Goal: Task Accomplishment & Management: Manage account settings

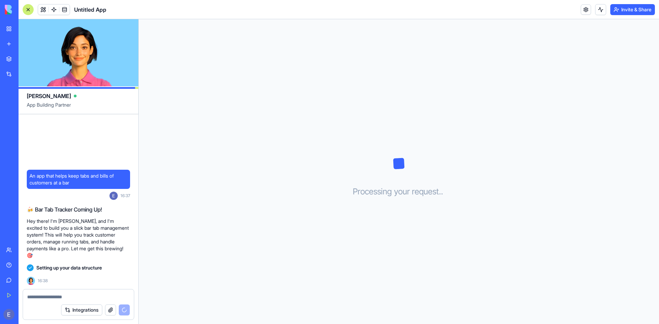
click at [70, 295] on textarea at bounding box center [78, 297] width 103 height 7
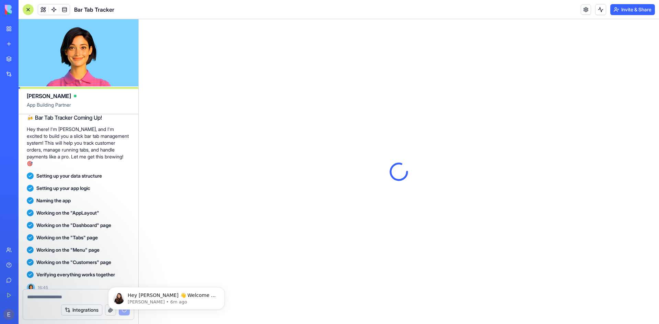
scroll to position [117, 0]
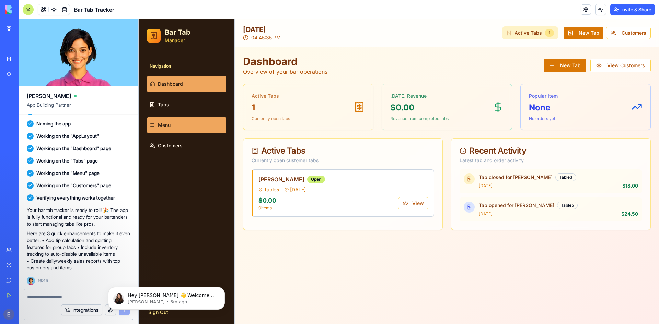
click at [176, 128] on link "Menu" at bounding box center [186, 125] width 79 height 16
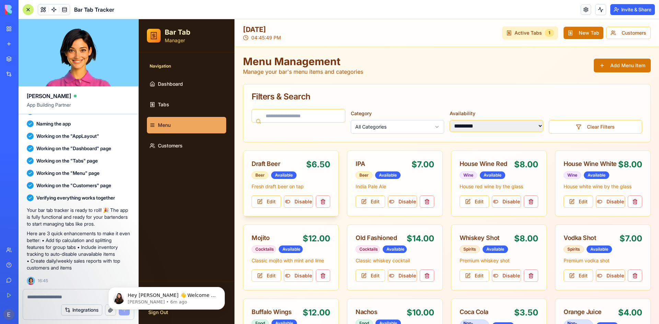
click at [300, 168] on div "Draft Beer" at bounding box center [279, 164] width 55 height 10
click at [274, 206] on button "Edit" at bounding box center [267, 202] width 30 height 12
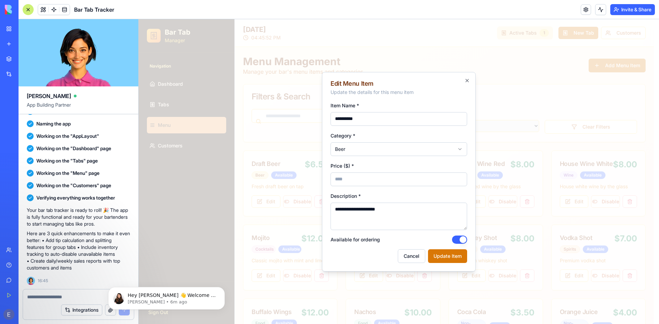
click at [405, 176] on input "***" at bounding box center [398, 180] width 137 height 14
click at [400, 164] on div "Price ($) * ***" at bounding box center [398, 174] width 137 height 25
click at [467, 81] on icon "button" at bounding box center [466, 80] width 5 height 5
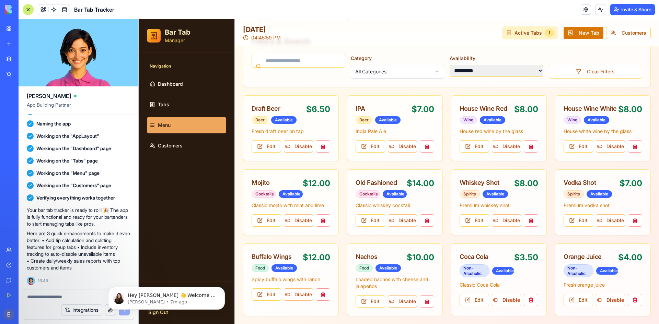
scroll to position [56, 0]
click at [151, 100] on link "Tabs" at bounding box center [186, 104] width 79 height 16
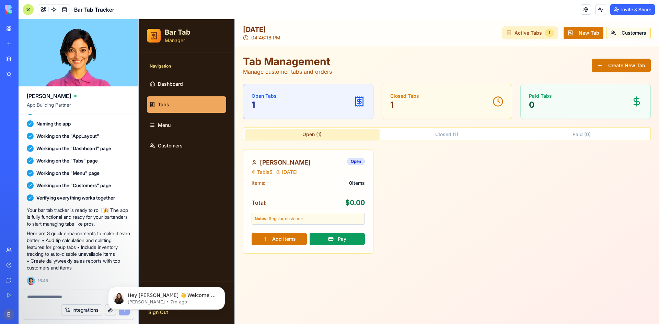
click at [622, 33] on button "Customers" at bounding box center [628, 33] width 45 height 12
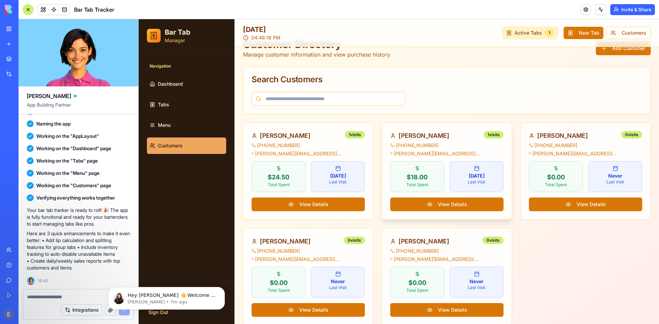
scroll to position [27, 0]
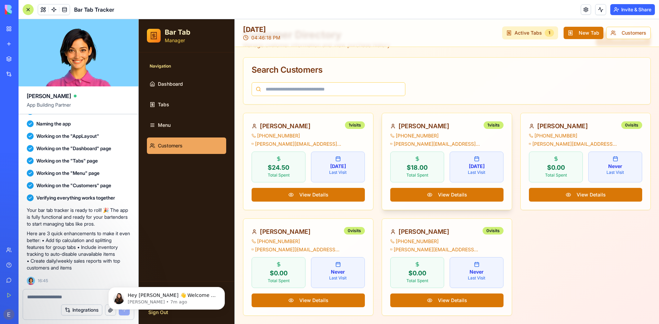
click at [428, 127] on div "[PERSON_NAME]" at bounding box center [435, 126] width 91 height 10
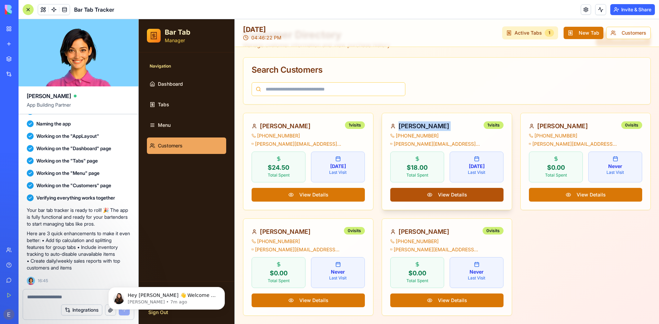
click at [443, 192] on button "View Details" at bounding box center [446, 195] width 113 height 14
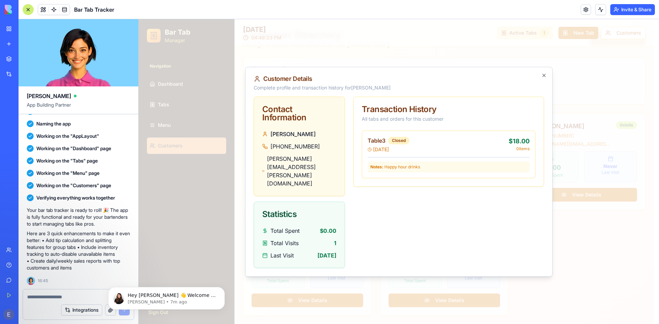
click at [314, 151] on div "[PHONE_NUMBER]" at bounding box center [299, 146] width 74 height 8
click at [287, 122] on div "Contact Information" at bounding box center [299, 113] width 74 height 16
click at [545, 77] on icon "button" at bounding box center [543, 75] width 3 height 3
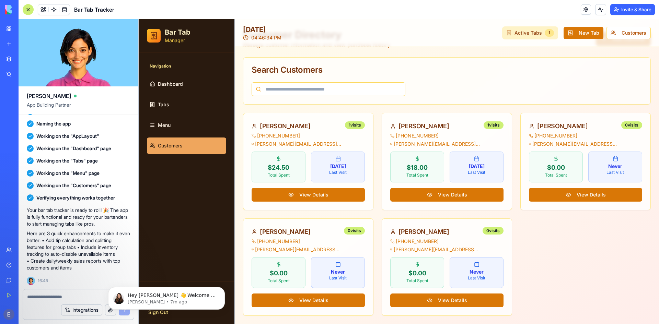
scroll to position [117, 0]
click at [222, 287] on button "Dismiss notification" at bounding box center [222, 289] width 9 height 9
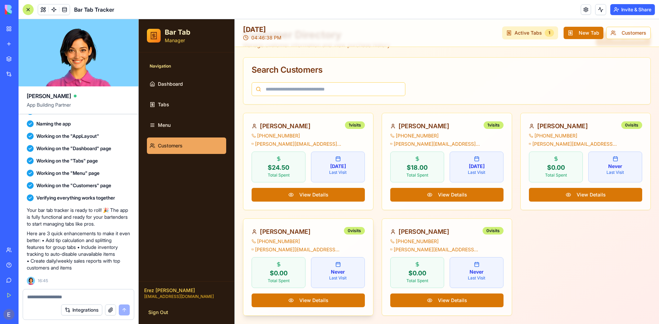
click at [277, 232] on div "[PERSON_NAME]" at bounding box center [297, 232] width 90 height 10
click at [354, 230] on div "0 visits" at bounding box center [354, 231] width 21 height 8
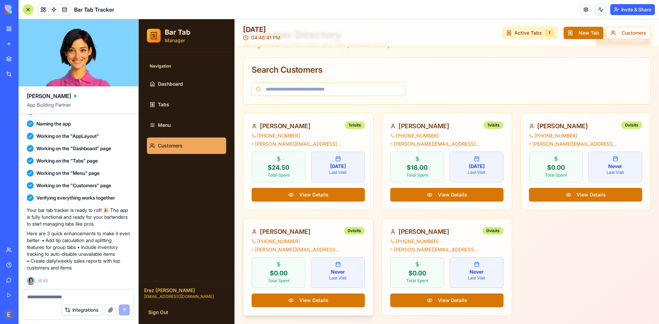
click at [289, 244] on div "[PHONE_NUMBER]" at bounding box center [297, 241] width 90 height 7
click at [336, 188] on button "View Details" at bounding box center [308, 195] width 113 height 14
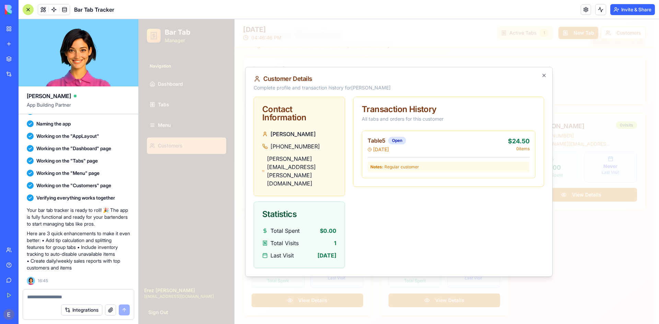
click at [435, 173] on div "Table 5 Open [DATE] $24.50 0 items Notes: Regular customer" at bounding box center [448, 154] width 173 height 47
click at [543, 78] on icon "button" at bounding box center [543, 75] width 5 height 5
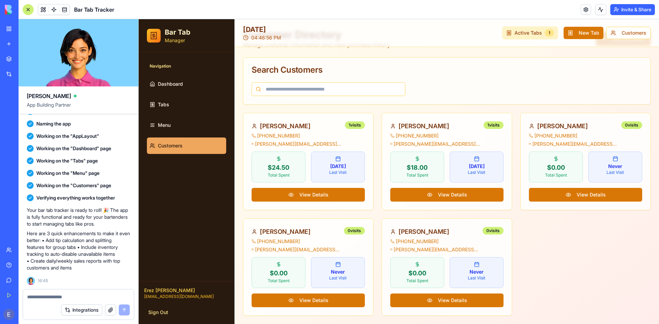
click at [87, 297] on textarea at bounding box center [78, 297] width 103 height 7
click at [283, 251] on span "[PERSON_NAME][EMAIL_ADDRESS][PERSON_NAME][DOMAIN_NAME]" at bounding box center [298, 249] width 86 height 7
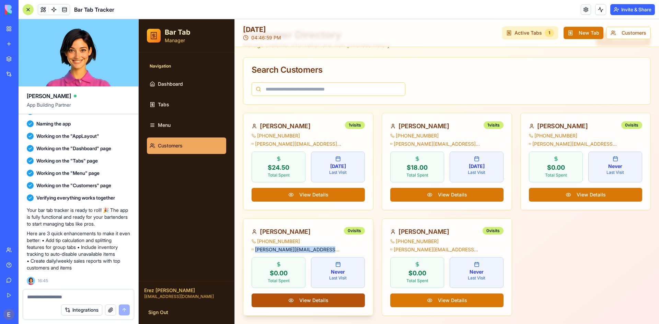
click at [318, 306] on button "View Details" at bounding box center [308, 301] width 113 height 14
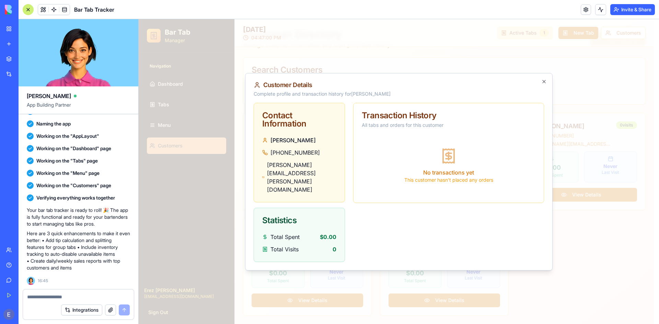
click at [299, 157] on span "[PHONE_NUMBER]" at bounding box center [294, 153] width 49 height 8
click at [541, 84] on icon "button" at bounding box center [543, 81] width 5 height 5
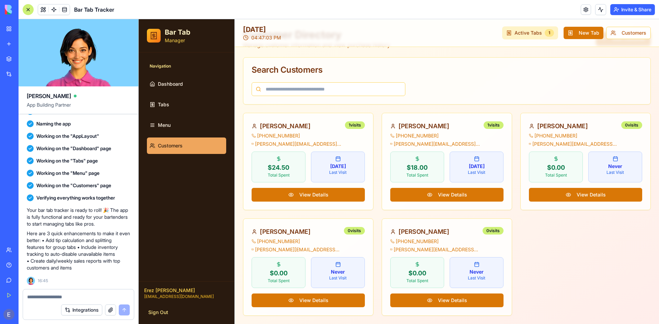
click at [107, 295] on textarea at bounding box center [78, 297] width 103 height 7
type textarea "**********"
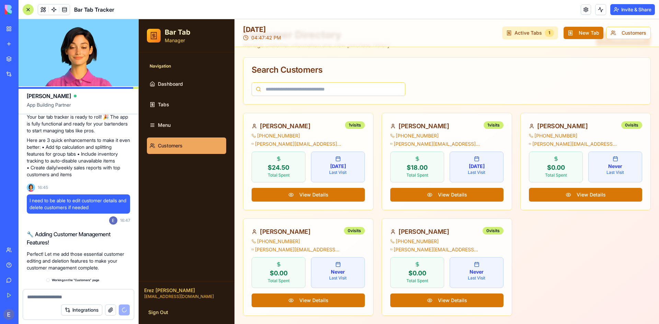
scroll to position [223, 0]
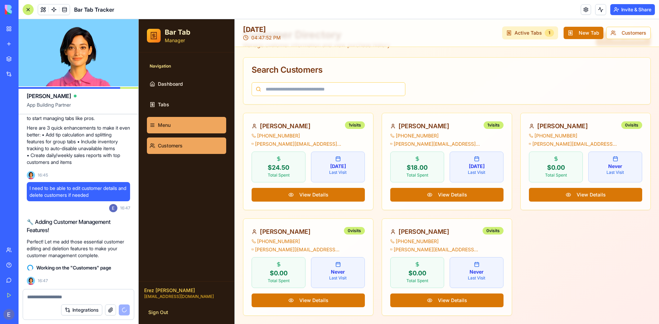
click at [172, 125] on link "Menu" at bounding box center [186, 125] width 79 height 16
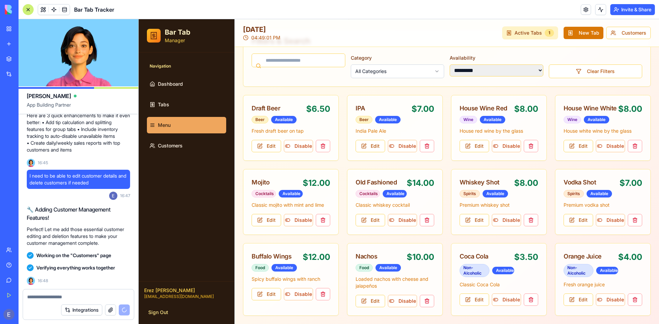
scroll to position [336, 0]
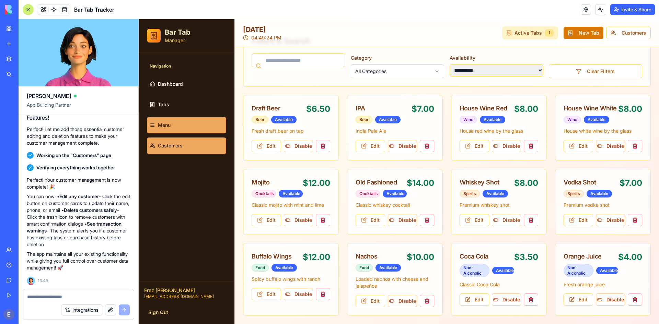
click at [177, 143] on span "Customers" at bounding box center [170, 145] width 25 height 7
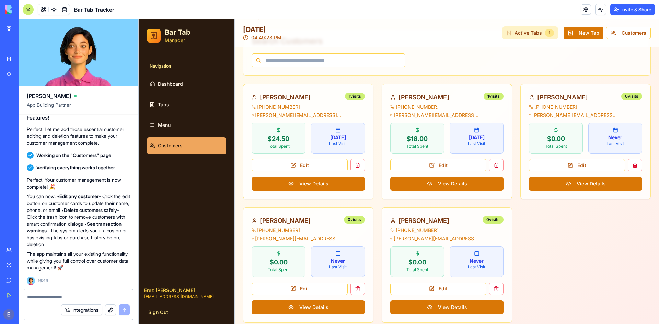
click at [75, 297] on textarea at bounding box center [78, 297] width 103 height 7
click at [159, 124] on span "Menu" at bounding box center [164, 125] width 13 height 7
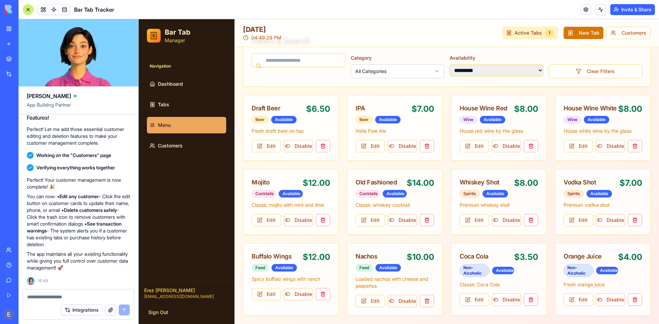
click at [87, 295] on textarea at bounding box center [78, 297] width 103 height 7
click at [109, 274] on textarea "**********" at bounding box center [78, 286] width 103 height 27
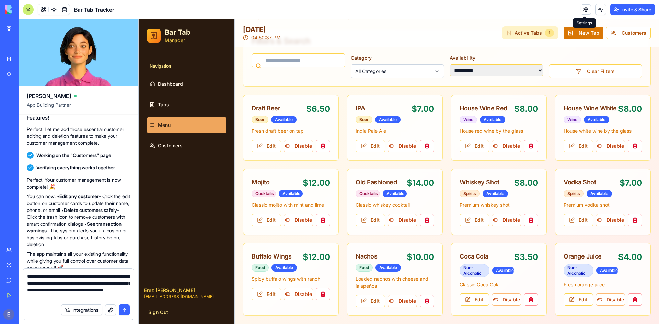
type textarea "**********"
click at [584, 10] on link at bounding box center [586, 9] width 10 height 10
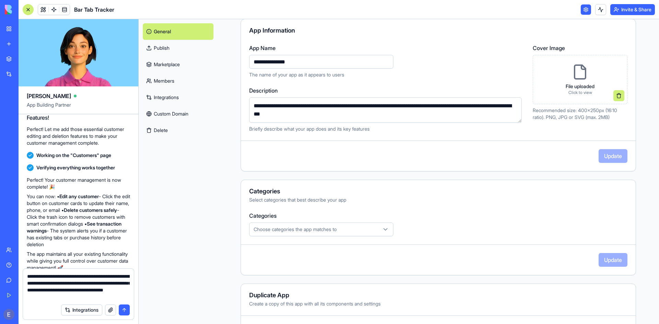
scroll to position [93, 0]
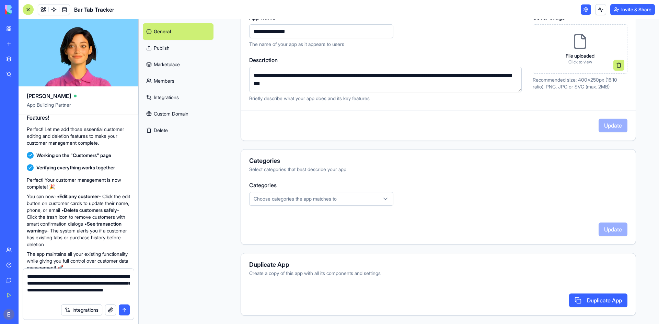
click at [366, 196] on div "Choose categories the app matches to" at bounding box center [321, 199] width 141 height 7
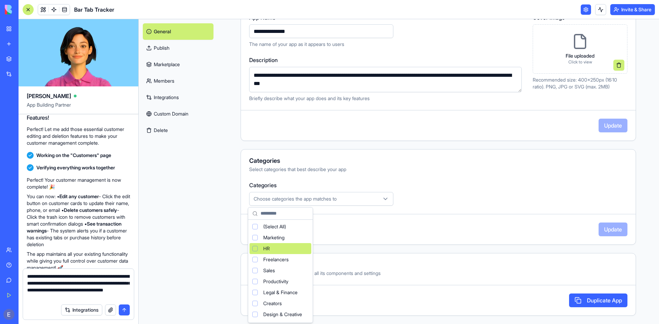
scroll to position [46, 0]
click at [288, 233] on span "Productivity" at bounding box center [275, 236] width 25 height 7
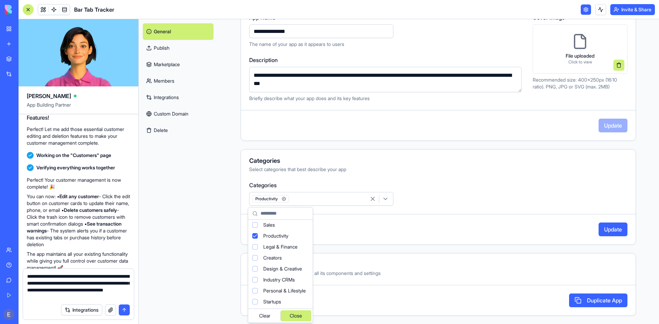
click at [312, 315] on div "Close" at bounding box center [296, 316] width 31 height 11
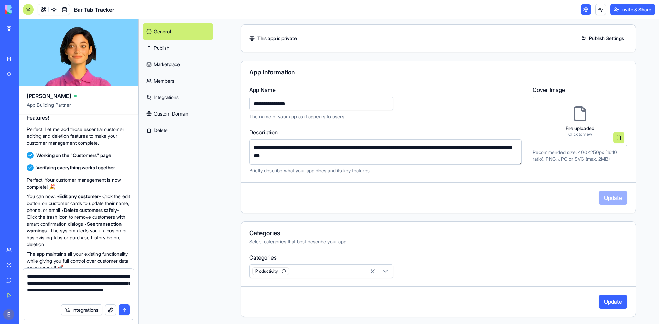
scroll to position [0, 0]
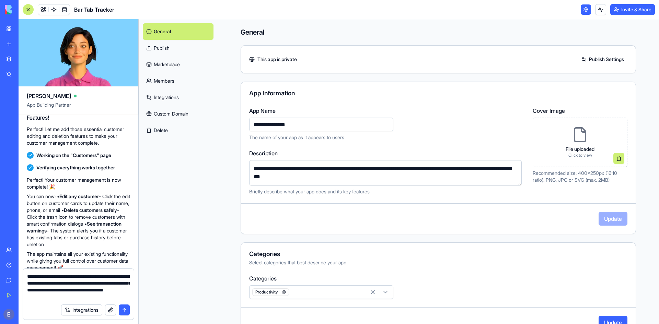
click at [179, 60] on link "Marketplace" at bounding box center [178, 64] width 71 height 16
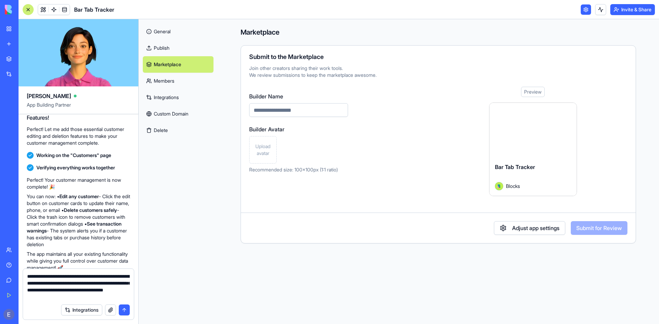
click at [177, 47] on link "Publish" at bounding box center [178, 48] width 71 height 16
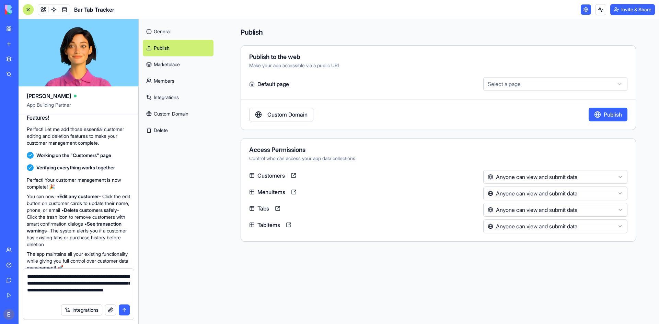
click at [177, 95] on link "Integrations" at bounding box center [178, 97] width 71 height 16
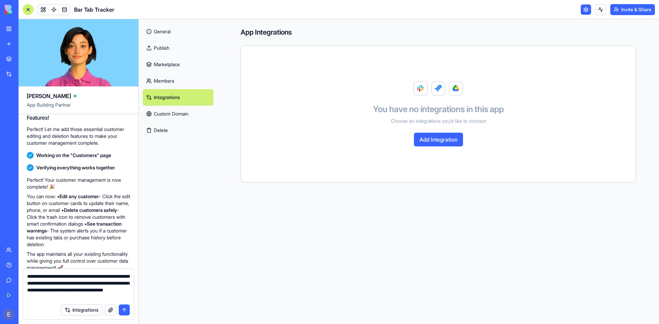
click at [180, 111] on link "Custom Domain" at bounding box center [178, 114] width 71 height 16
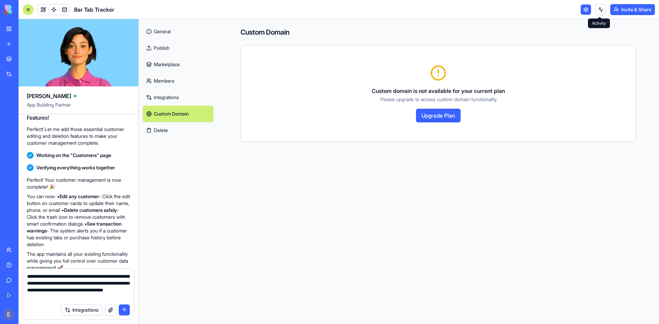
click at [601, 7] on button at bounding box center [600, 9] width 11 height 11
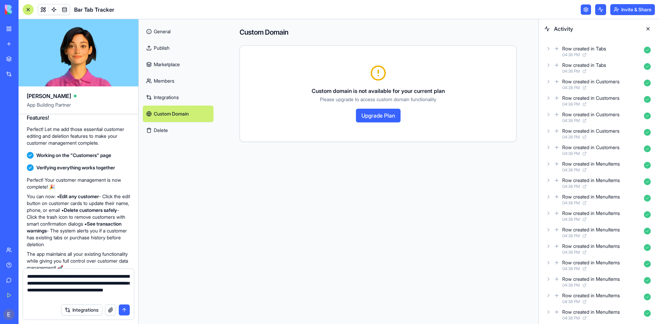
click at [586, 11] on link at bounding box center [586, 9] width 10 height 10
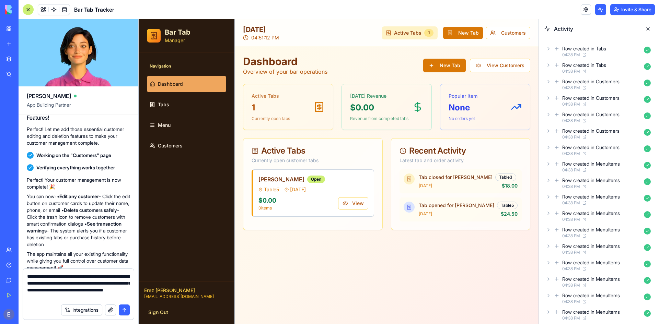
click at [649, 29] on button at bounding box center [647, 28] width 11 height 11
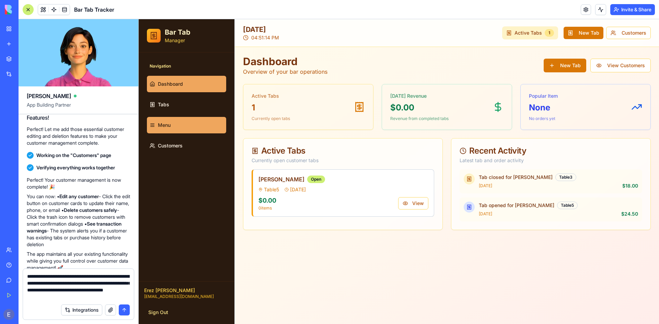
click at [180, 121] on link "Menu" at bounding box center [186, 125] width 79 height 16
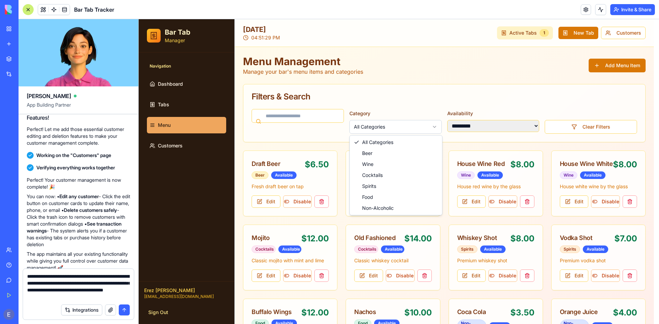
click at [414, 131] on html "**********" at bounding box center [399, 199] width 520 height 361
click at [459, 95] on html "**********" at bounding box center [399, 199] width 520 height 361
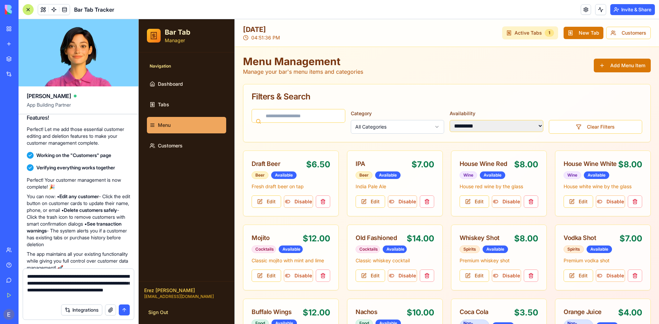
click at [112, 297] on textarea "**********" at bounding box center [78, 286] width 103 height 27
click at [122, 310] on button "submit" at bounding box center [124, 310] width 11 height 11
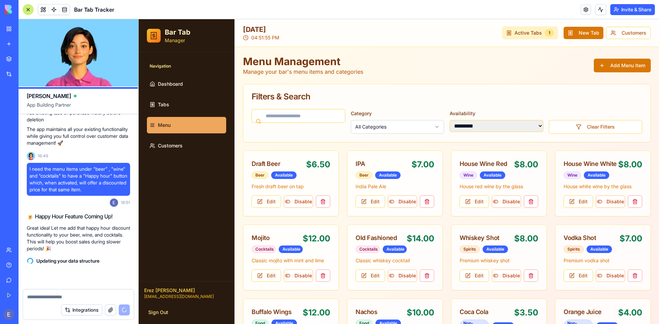
scroll to position [473, 0]
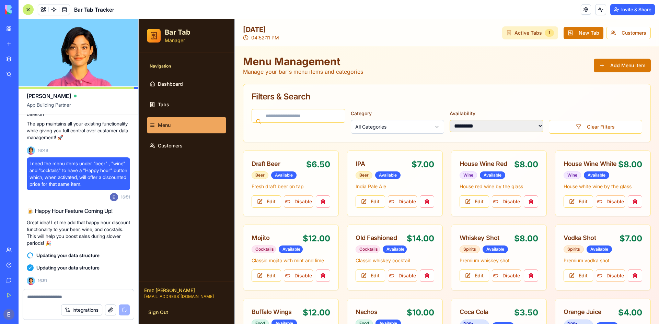
drag, startPoint x: 735, startPoint y: 46, endPoint x: 483, endPoint y: 103, distance: 257.9
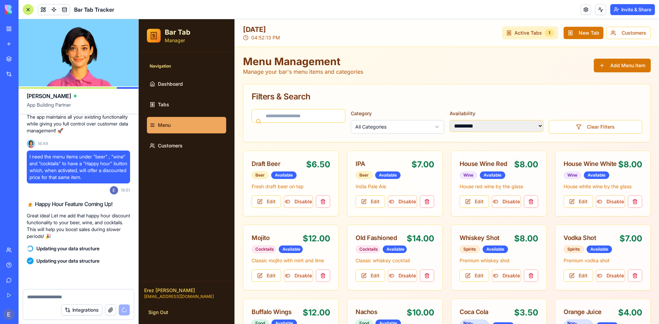
drag, startPoint x: 483, startPoint y: 103, endPoint x: 410, endPoint y: 86, distance: 75.0
click at [410, 86] on div "Filters & Search" at bounding box center [446, 96] width 407 height 25
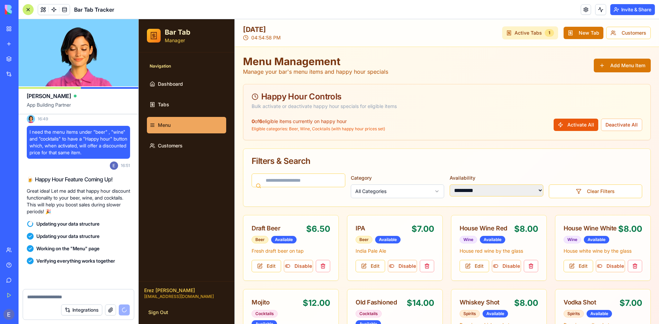
scroll to position [605, 0]
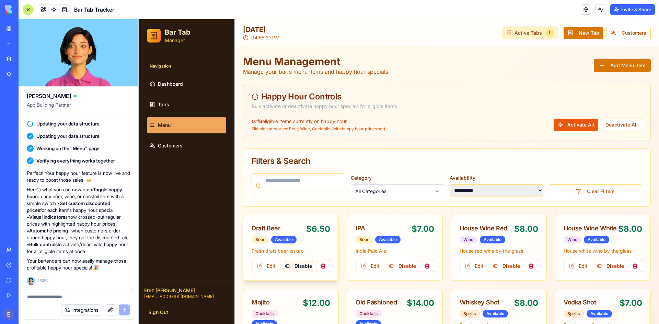
click at [297, 268] on button "Disable" at bounding box center [299, 266] width 30 height 12
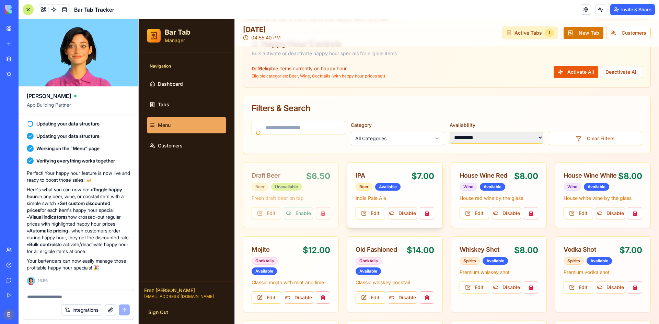
scroll to position [69, 0]
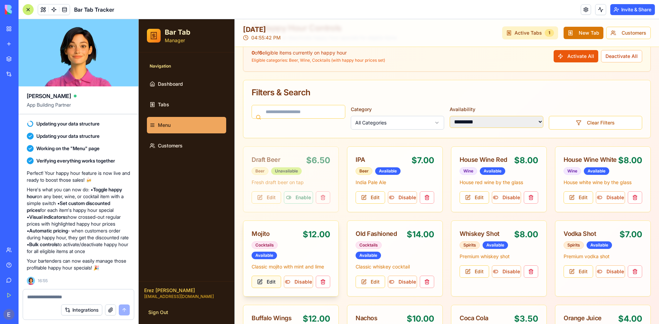
click at [262, 283] on button "Edit" at bounding box center [267, 282] width 30 height 12
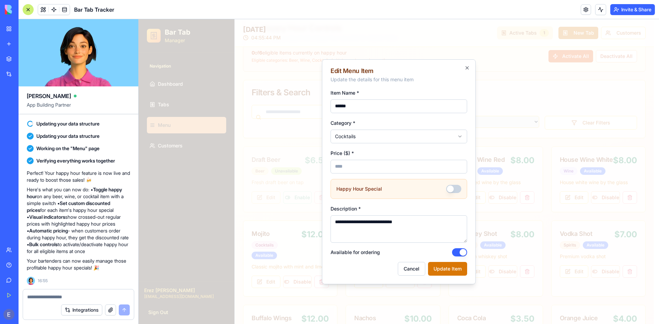
click at [453, 188] on button "Happy Hour Special" at bounding box center [453, 189] width 15 height 8
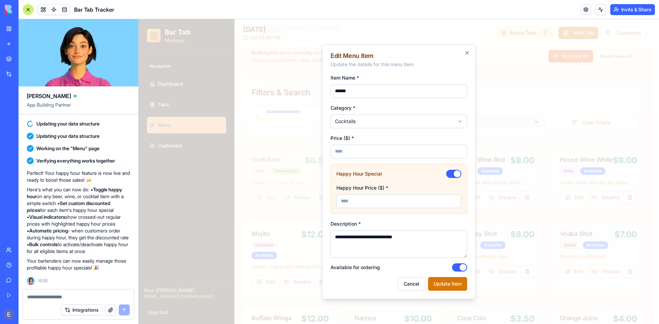
click at [456, 176] on button "Happy Hour Special" at bounding box center [453, 174] width 15 height 8
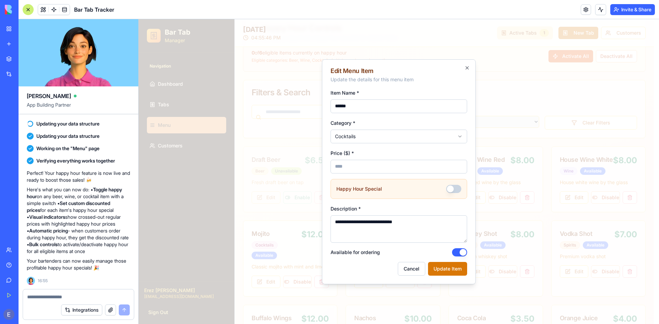
click at [450, 185] on button "Happy Hour Special" at bounding box center [453, 189] width 15 height 8
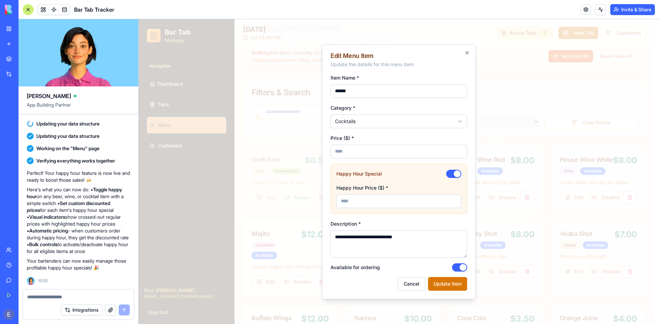
click at [450, 185] on div "Happy Hour Price ($) *" at bounding box center [398, 196] width 125 height 25
click at [455, 174] on button "Happy Hour Special" at bounding box center [453, 174] width 15 height 8
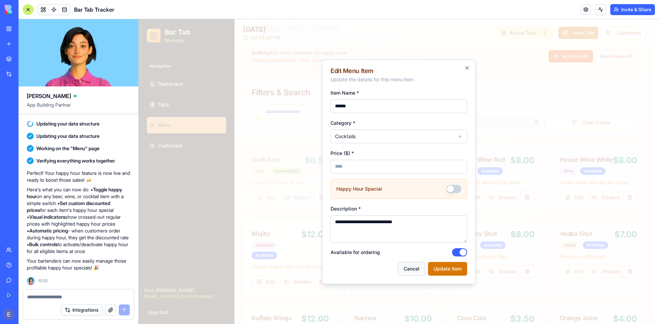
click at [403, 271] on button "Cancel" at bounding box center [411, 269] width 27 height 14
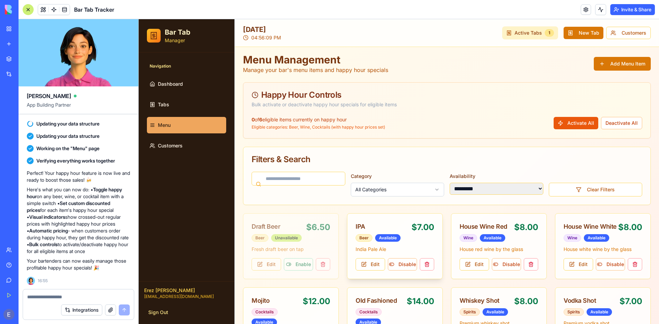
scroll to position [0, 0]
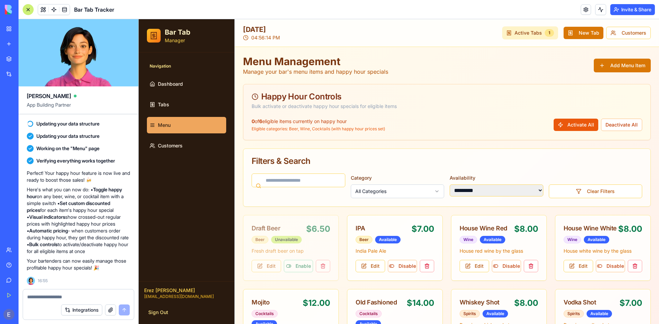
click at [98, 298] on textarea at bounding box center [78, 297] width 103 height 7
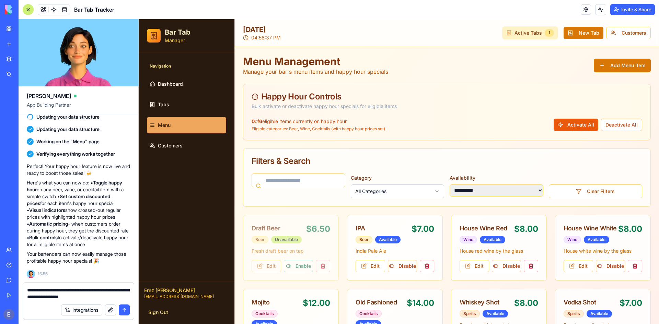
type textarea "**********"
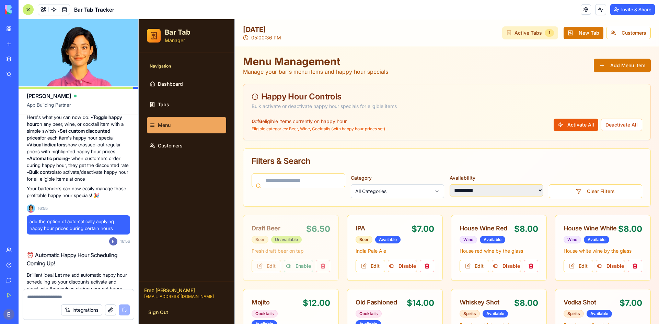
scroll to position [629, 0]
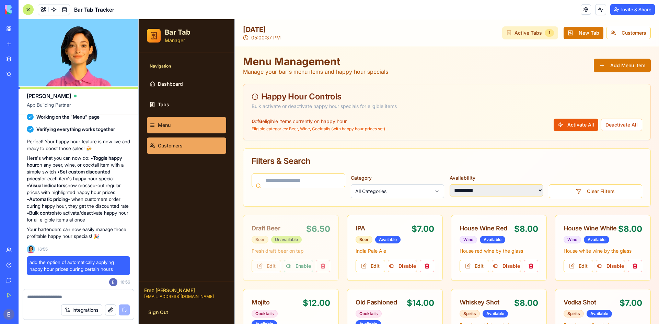
click at [190, 147] on link "Customers" at bounding box center [186, 146] width 79 height 16
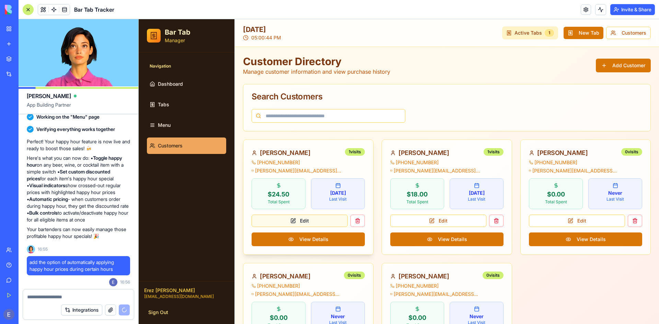
click at [298, 220] on button "Edit" at bounding box center [300, 221] width 96 height 12
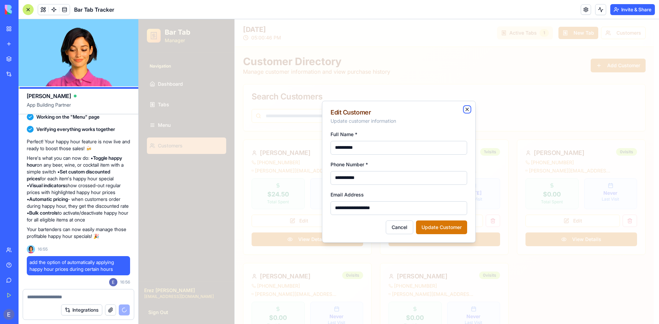
click at [465, 108] on icon "button" at bounding box center [466, 109] width 5 height 5
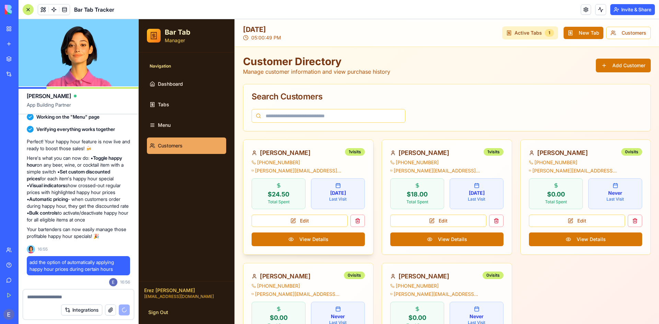
scroll to position [779, 0]
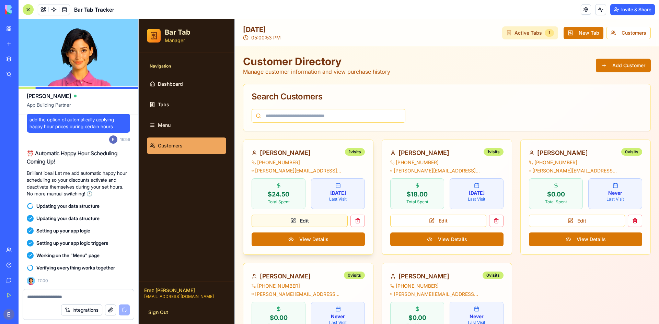
click at [292, 218] on button "Edit" at bounding box center [300, 221] width 96 height 12
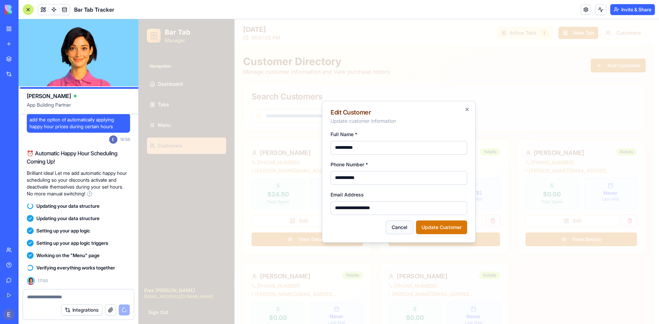
click at [406, 227] on button "Cancel" at bounding box center [399, 228] width 27 height 14
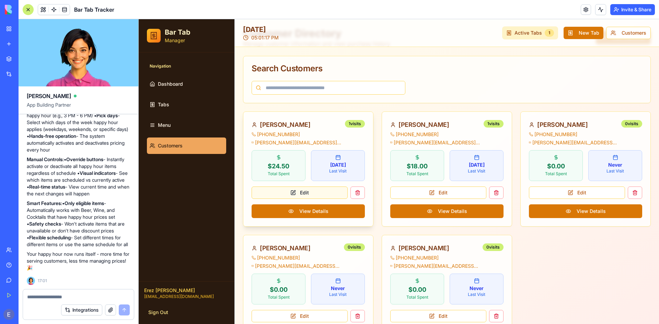
scroll to position [0, 0]
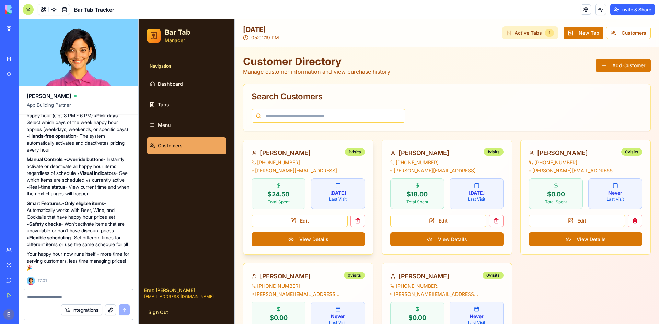
click at [278, 184] on icon at bounding box center [278, 185] width 5 height 5
click at [276, 190] on p "$24.50" at bounding box center [278, 195] width 45 height 10
click at [97, 295] on textarea at bounding box center [78, 297] width 103 height 7
click at [174, 103] on link "Tabs" at bounding box center [186, 104] width 79 height 16
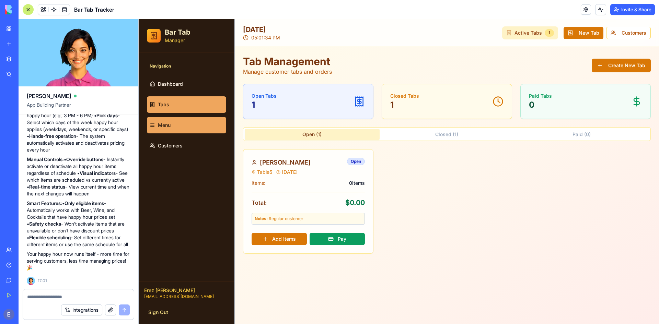
click at [175, 130] on link "Menu" at bounding box center [186, 125] width 79 height 16
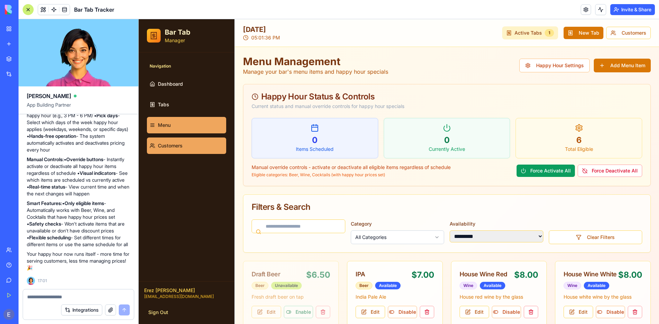
click at [175, 149] on span "Customers" at bounding box center [170, 145] width 25 height 7
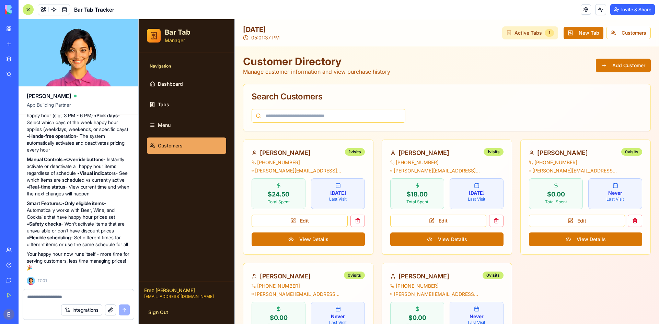
scroll to position [62, 0]
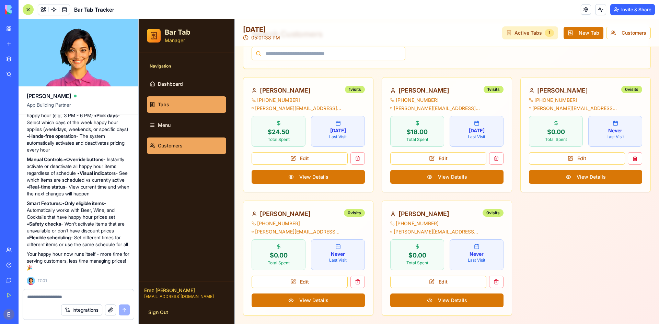
click at [173, 103] on link "Tabs" at bounding box center [186, 104] width 79 height 16
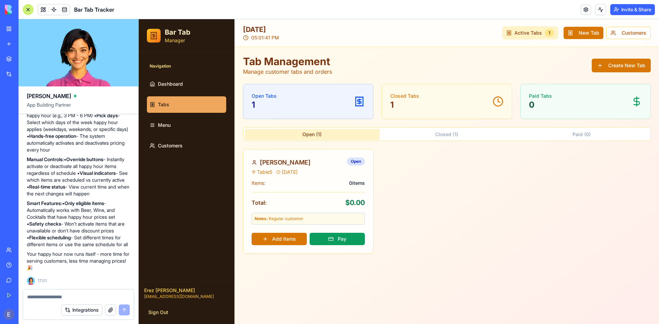
click at [100, 297] on textarea at bounding box center [78, 297] width 103 height 7
type textarea "*"
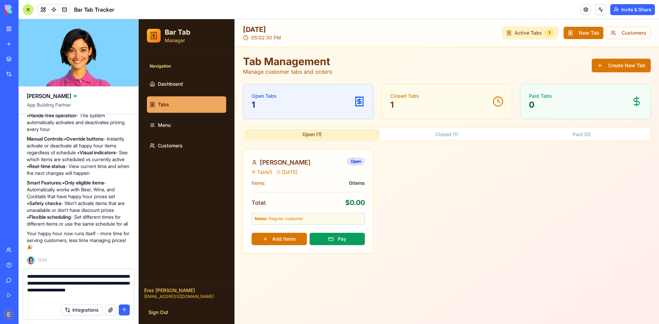
type textarea "**********"
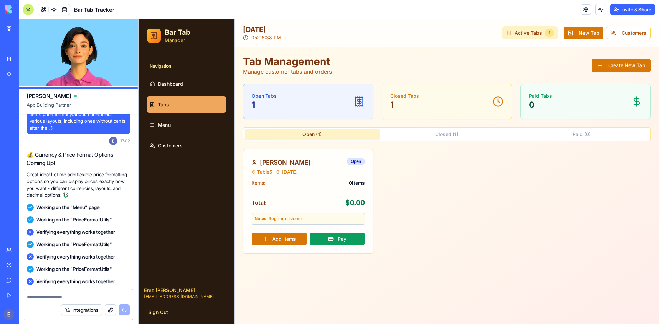
scroll to position [1362, 0]
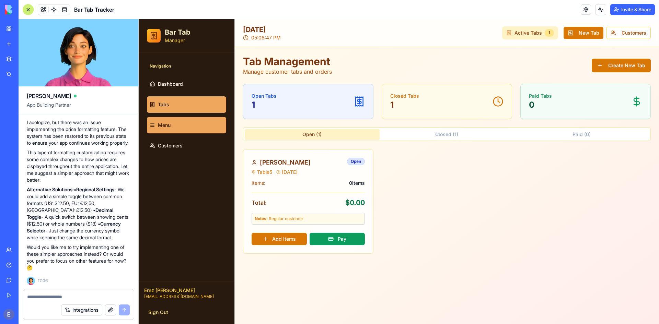
click at [169, 124] on span "Menu" at bounding box center [164, 125] width 13 height 7
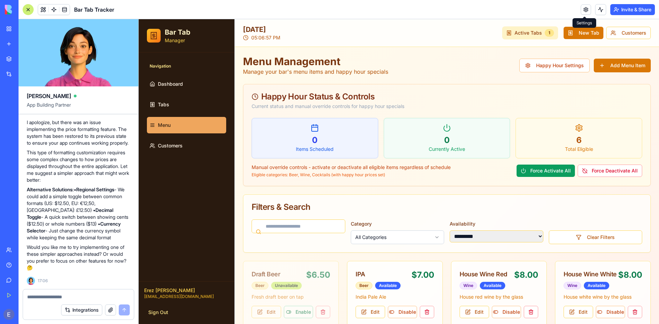
click at [585, 9] on link at bounding box center [586, 9] width 10 height 10
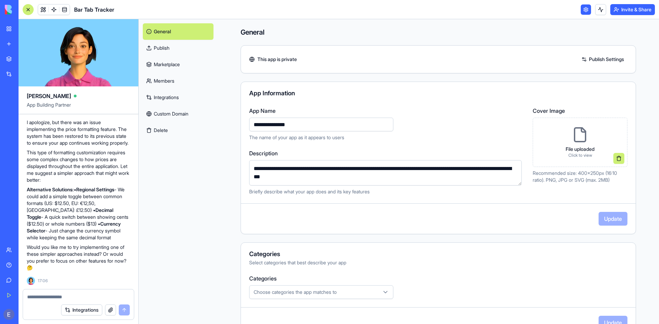
click at [586, 11] on link at bounding box center [586, 9] width 10 height 10
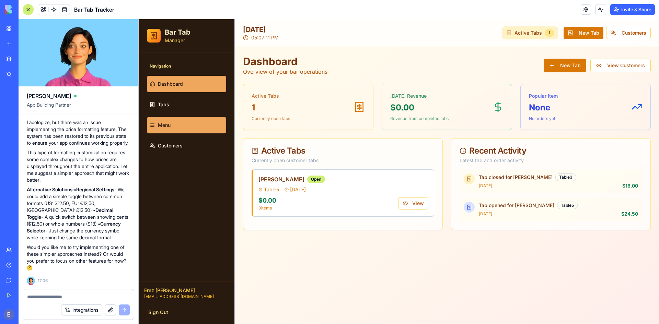
click at [165, 121] on link "Menu" at bounding box center [186, 125] width 79 height 16
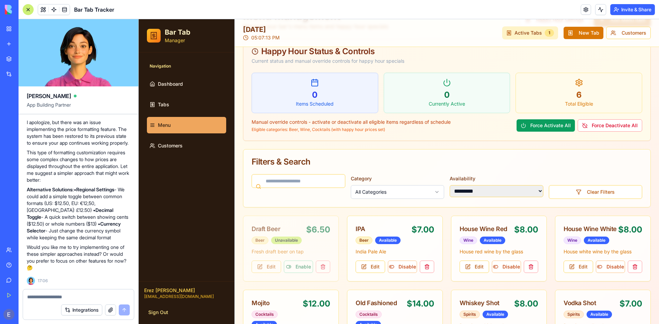
scroll to position [69, 0]
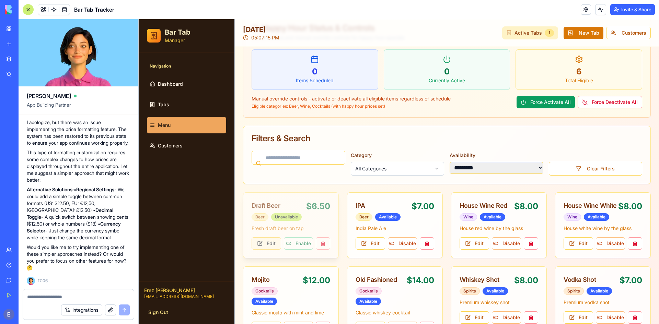
click at [268, 242] on button "Edit" at bounding box center [267, 243] width 30 height 12
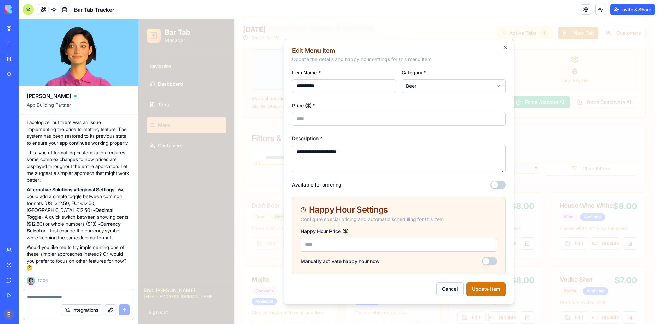
click at [455, 288] on button "Cancel" at bounding box center [449, 289] width 27 height 14
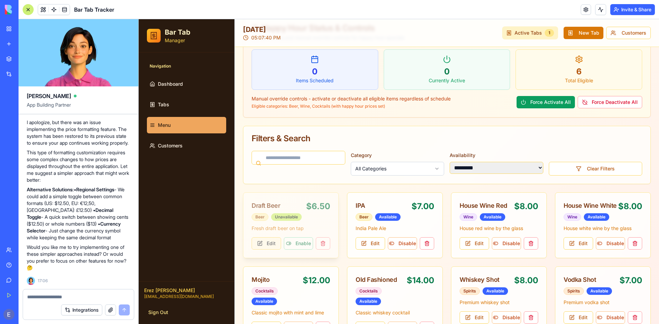
click at [272, 243] on button "Edit" at bounding box center [267, 243] width 30 height 12
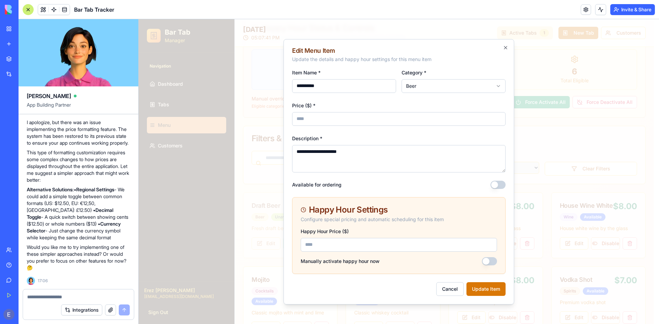
click at [328, 124] on input "***" at bounding box center [398, 119] width 213 height 14
click at [343, 180] on form "**********" at bounding box center [398, 182] width 213 height 228
click at [335, 120] on input "****" at bounding box center [398, 119] width 213 height 14
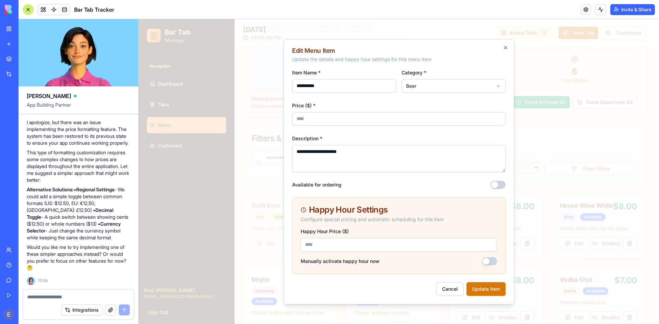
click at [335, 120] on input "****" at bounding box center [398, 119] width 213 height 14
type input "***"
click at [405, 142] on div "**********" at bounding box center [398, 153] width 213 height 38
click at [486, 286] on button "Update Item" at bounding box center [485, 289] width 39 height 14
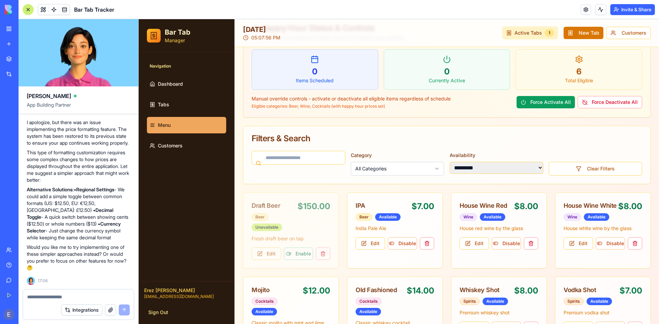
click at [100, 295] on textarea at bounding box center [78, 297] width 103 height 7
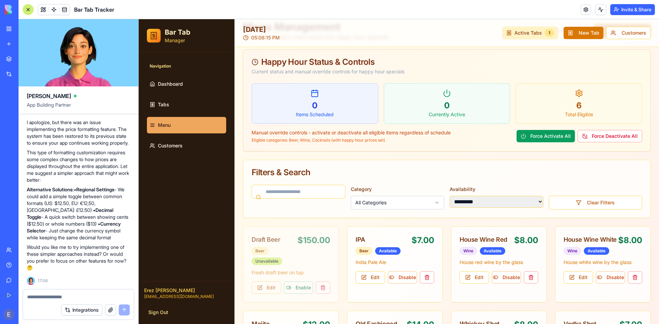
scroll to position [34, 0]
click at [180, 149] on link "Customers" at bounding box center [186, 146] width 79 height 16
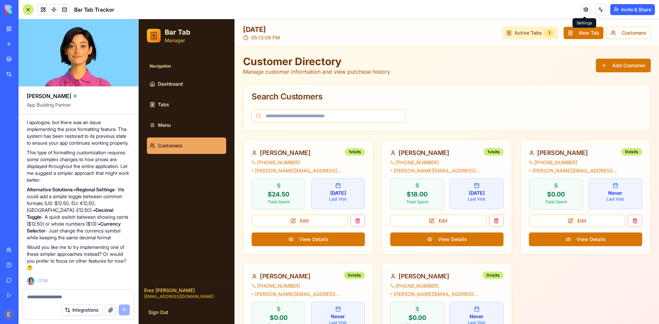
click at [585, 9] on link at bounding box center [586, 9] width 10 height 10
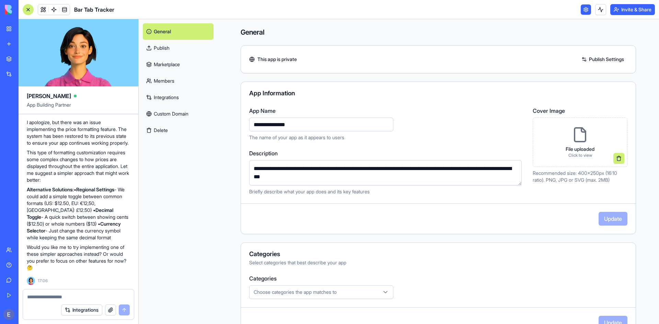
click at [167, 46] on link "Publish" at bounding box center [178, 48] width 71 height 16
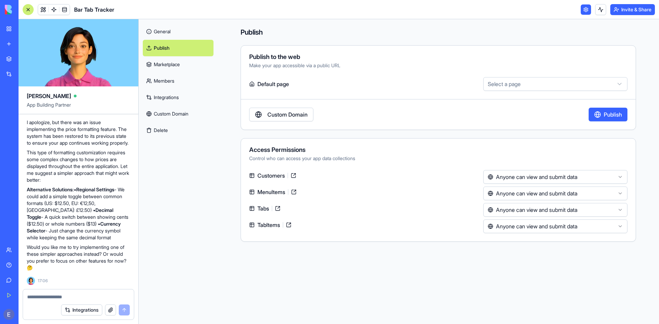
click at [542, 83] on html "BETA My Workspace New app Marketplace Integrations Recent Untitled App AI Logo …" at bounding box center [329, 162] width 659 height 324
click at [426, 76] on html "BETA My Workspace New app Marketplace Integrations Recent Untitled App AI Logo …" at bounding box center [329, 162] width 659 height 324
click at [299, 119] on link "Custom Domain" at bounding box center [281, 115] width 64 height 14
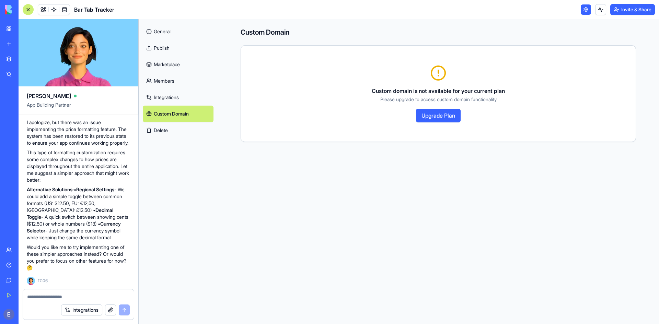
click at [174, 46] on link "Publish" at bounding box center [178, 48] width 71 height 16
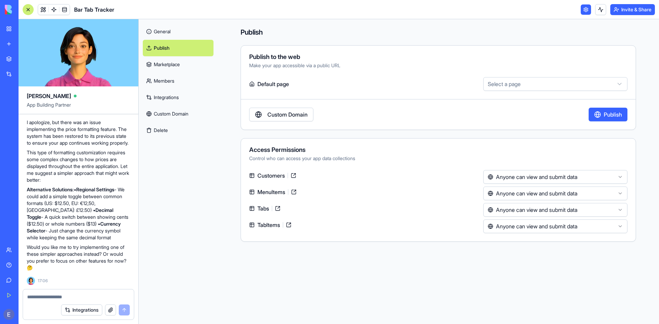
click at [552, 88] on html "BETA My Workspace New app Marketplace Integrations Recent Untitled App AI Logo …" at bounding box center [329, 162] width 659 height 324
select select "**********"
click at [423, 59] on div "Publish to the web" at bounding box center [438, 57] width 378 height 6
click at [527, 178] on html "BETA My Workspace New app Marketplace Integrations Recent Untitled App AI Logo …" at bounding box center [329, 162] width 659 height 324
drag, startPoint x: 525, startPoint y: 192, endPoint x: 458, endPoint y: 160, distance: 73.5
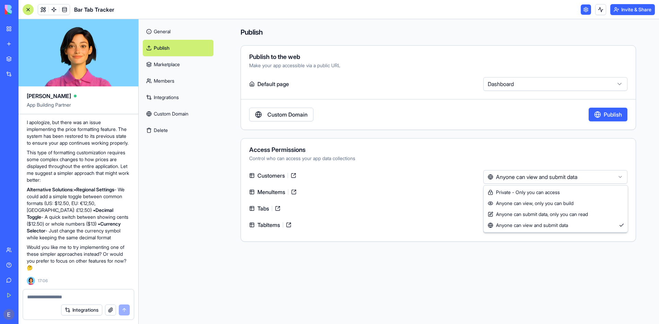
click at [458, 160] on html "BETA My Workspace New app Marketplace Integrations Recent Untitled App AI Logo …" at bounding box center [329, 162] width 659 height 324
click at [432, 162] on html "BETA My Workspace New app Marketplace Integrations Recent Untitled App AI Logo …" at bounding box center [329, 162] width 659 height 324
click at [515, 190] on html "BETA My Workspace New app Marketplace Integrations Recent Untitled App AI Logo …" at bounding box center [329, 162] width 659 height 324
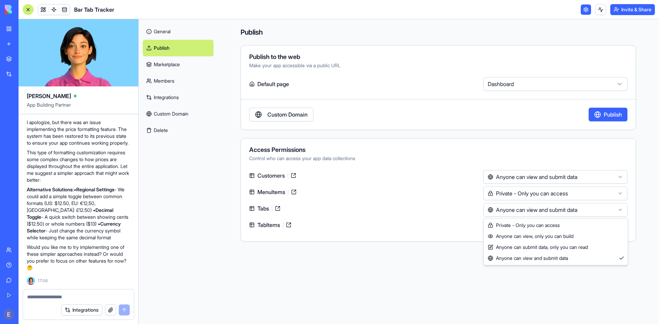
click at [502, 211] on html "BETA My Workspace New app Marketplace Integrations Recent Untitled App AI Logo …" at bounding box center [329, 162] width 659 height 324
click at [503, 227] on html "BETA My Workspace New app Marketplace Integrations Recent Untitled App AI Logo …" at bounding box center [329, 162] width 659 height 324
click at [507, 175] on html "BETA My Workspace New app Marketplace Integrations Recent Untitled App AI Logo …" at bounding box center [329, 162] width 659 height 324
click at [435, 158] on div "Control who can access your app data collections" at bounding box center [438, 158] width 378 height 7
click at [594, 176] on html "BETA My Workspace New app Marketplace Integrations Recent Untitled App AI Logo …" at bounding box center [329, 162] width 659 height 324
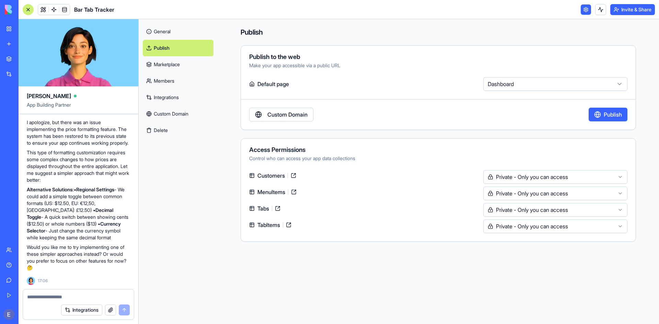
click at [603, 134] on html "BETA My Workspace New app Marketplace Integrations Recent Untitled App AI Logo …" at bounding box center [329, 162] width 659 height 324
click at [629, 10] on button "Invite & Share" at bounding box center [632, 9] width 45 height 11
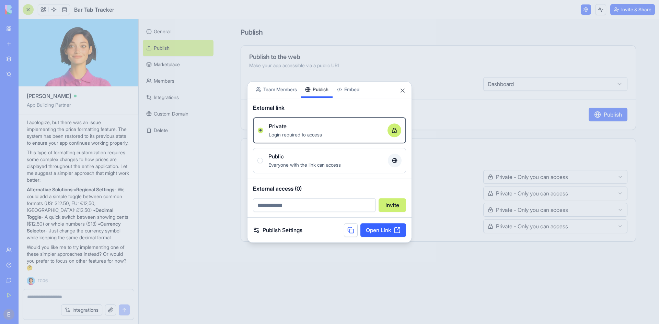
click at [317, 97] on div "Share App Team Members Publish Embed External link Private Login required to ac…" at bounding box center [329, 162] width 165 height 162
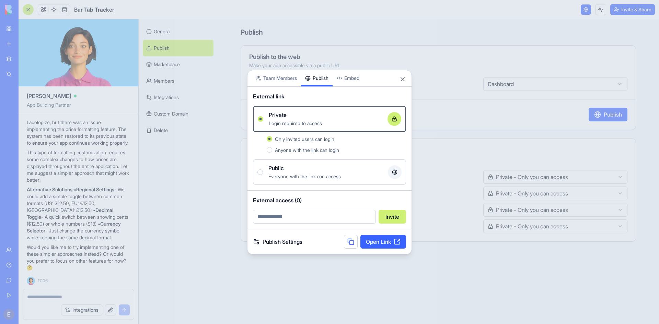
click at [269, 150] on button "Anyone with the link can login" at bounding box center [269, 149] width 5 height 5
click at [269, 140] on button "Only invited users can login" at bounding box center [269, 138] width 5 height 5
click at [404, 77] on button "Close" at bounding box center [402, 79] width 7 height 7
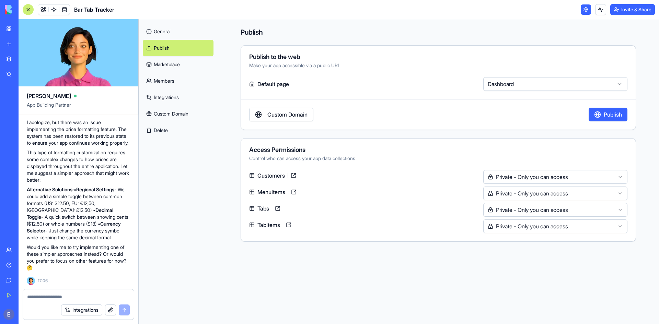
click at [595, 116] on button "Publish" at bounding box center [607, 115] width 39 height 14
click at [540, 80] on html "BETA My Workspace New app Marketplace Integrations Recent Untitled App AI Logo …" at bounding box center [329, 162] width 659 height 324
click at [404, 60] on div "Publish to the web" at bounding box center [438, 57] width 378 height 6
